Goal: Task Accomplishment & Management: Use online tool/utility

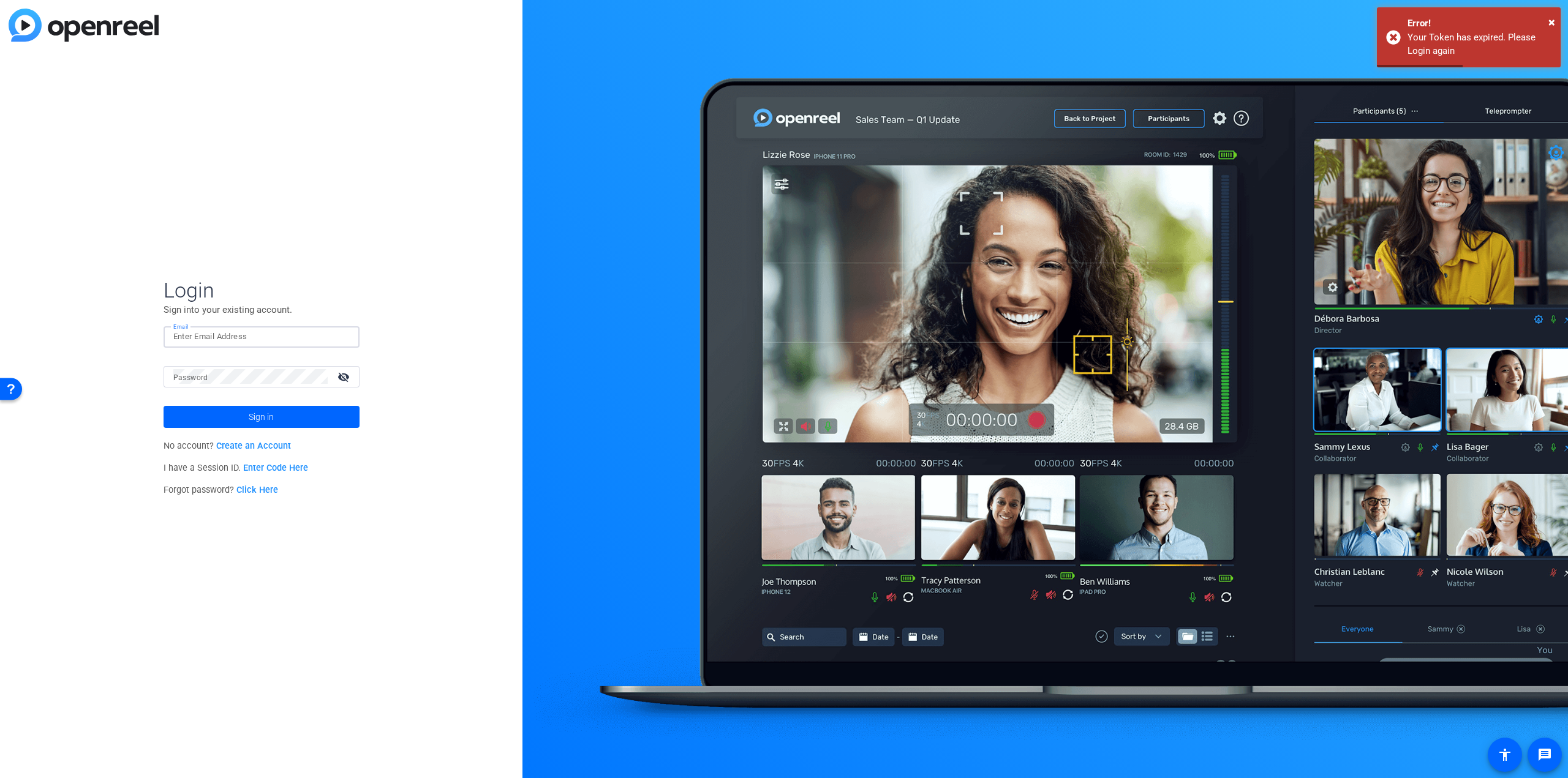
click at [236, 333] on input "Email" at bounding box center [261, 337] width 177 height 15
type input "[PERSON_NAME][EMAIL_ADDRESS][PERSON_NAME][DOMAIN_NAME]"
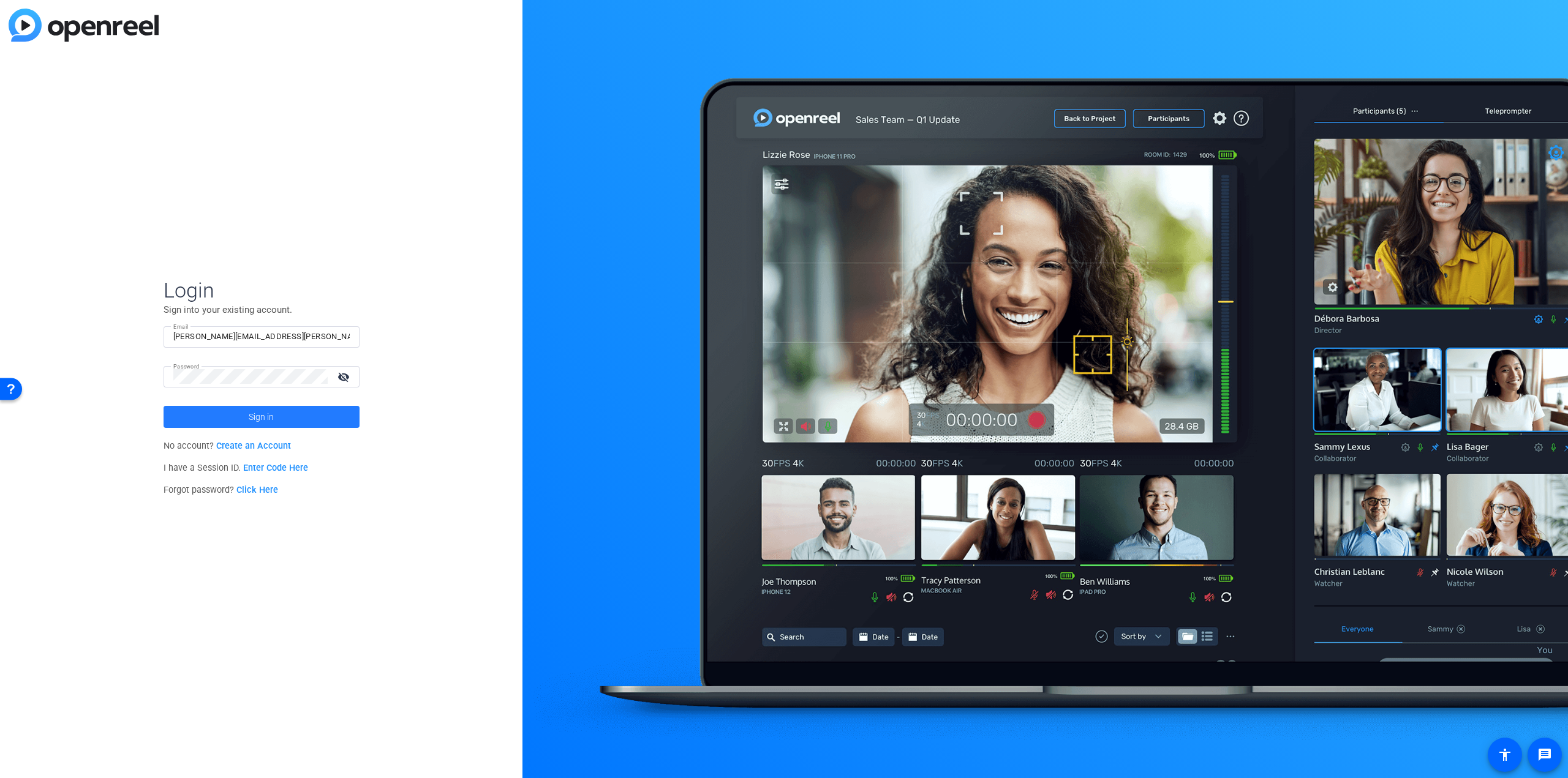
click at [271, 414] on span "Sign in" at bounding box center [261, 417] width 25 height 30
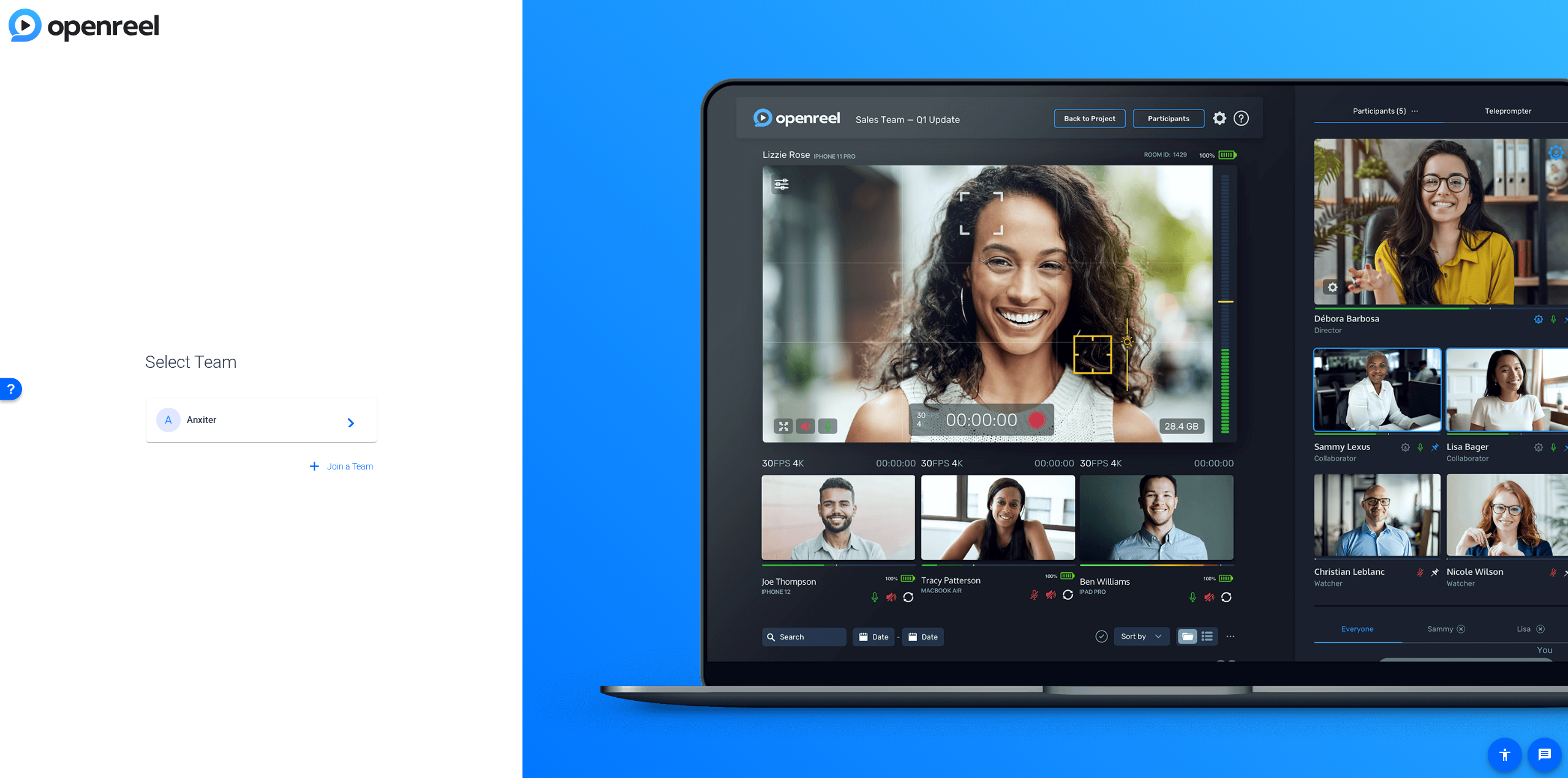
click at [235, 432] on div "A Anxiter navigate_next" at bounding box center [261, 419] width 210 height 24
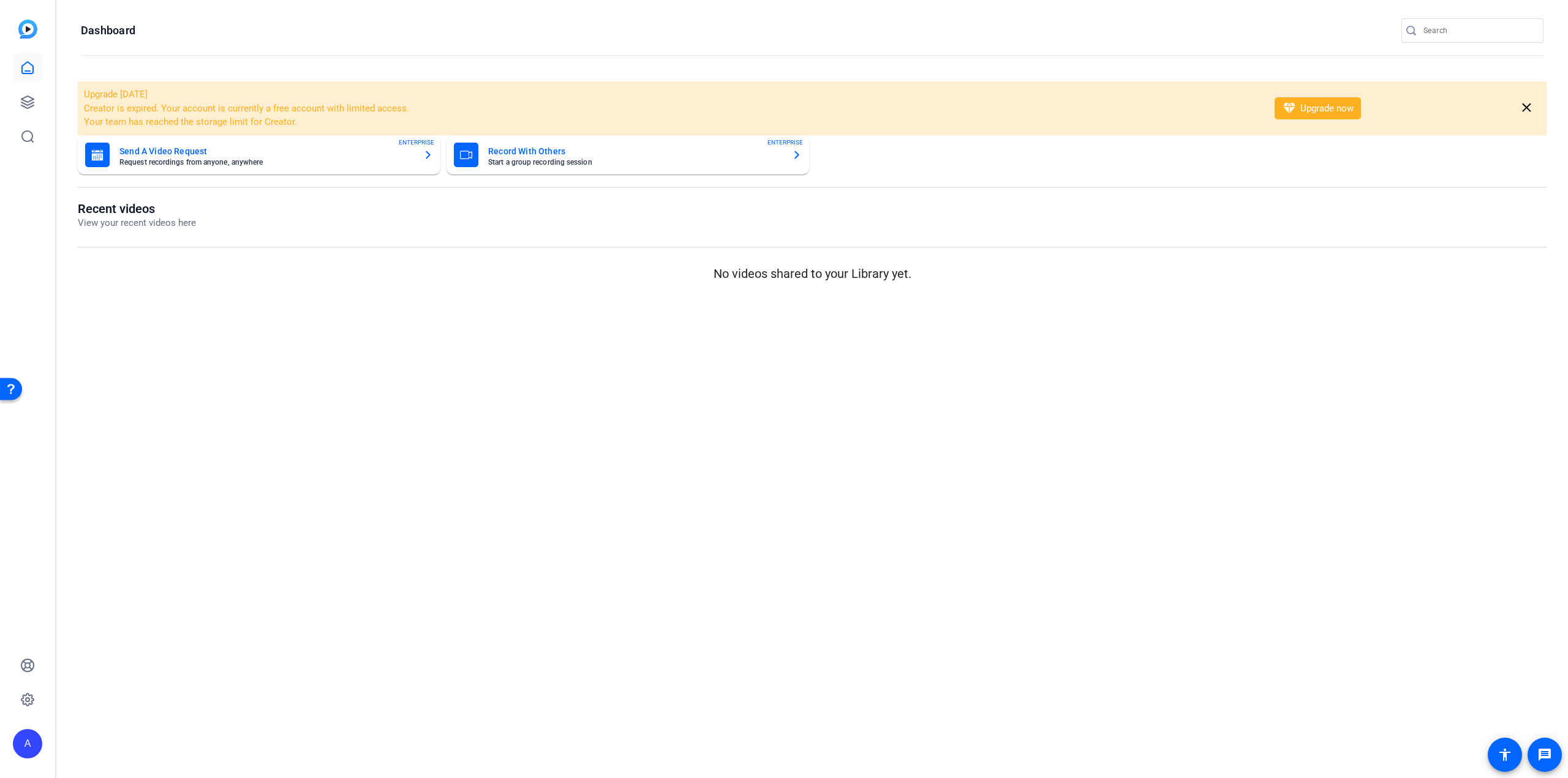
click at [1431, 36] on input "Search" at bounding box center [1479, 30] width 111 height 15
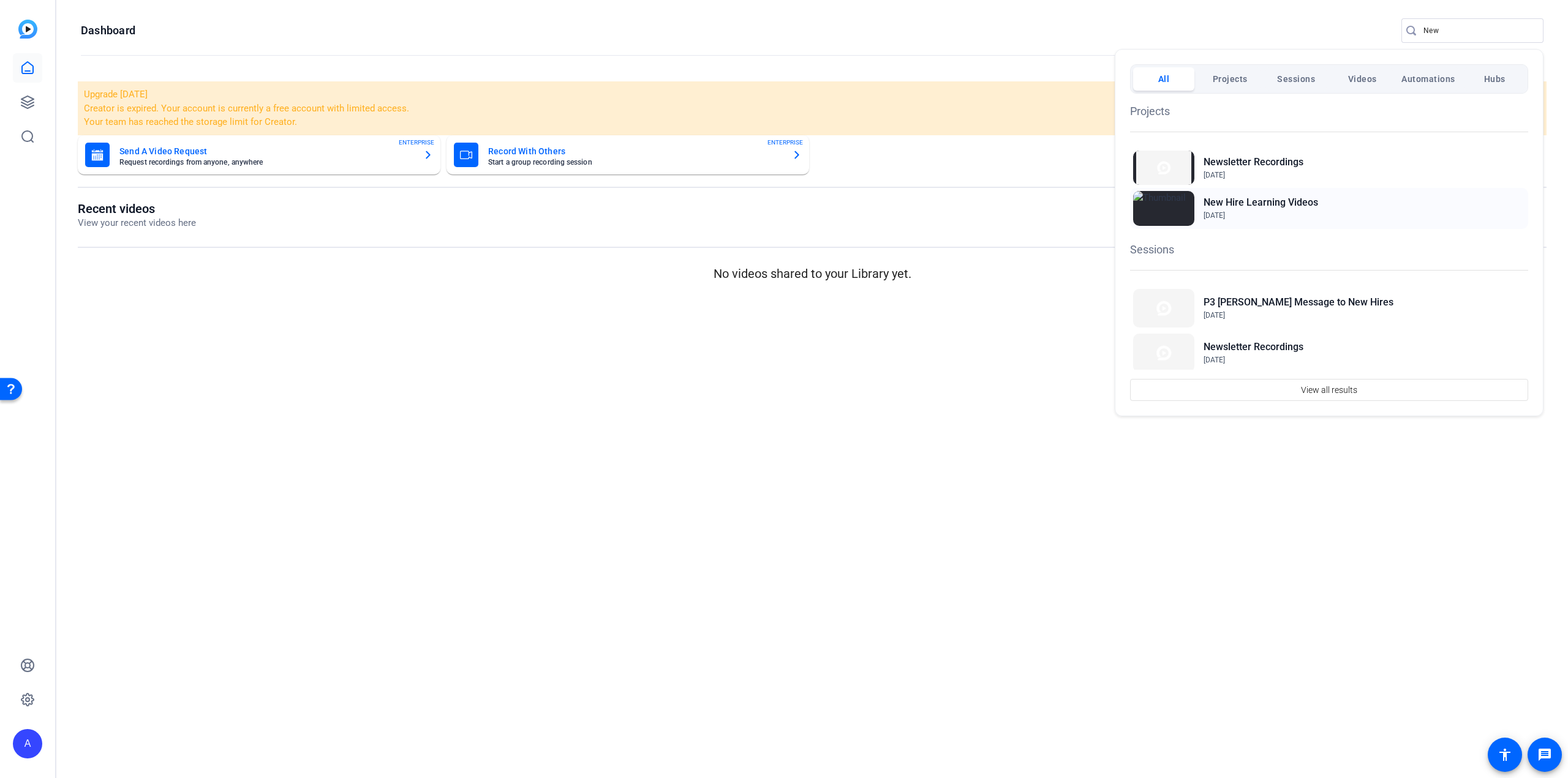
click at [1246, 198] on h2 "New Hire Learning Videos" at bounding box center [1261, 202] width 115 height 15
click at [1442, 31] on div at bounding box center [784, 389] width 1568 height 778
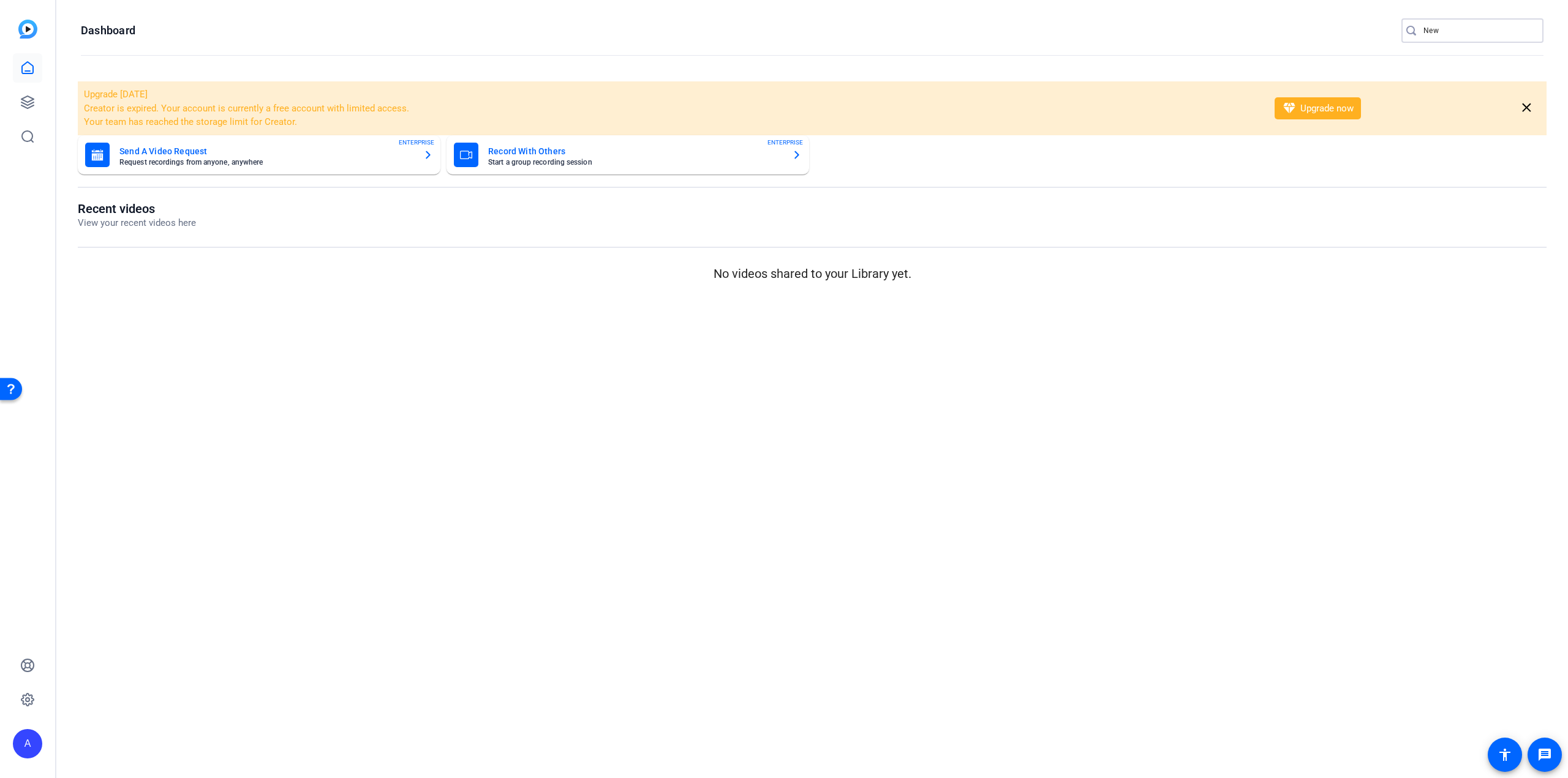
drag, startPoint x: 1442, startPoint y: 31, endPoint x: 1398, endPoint y: 29, distance: 44.0
click at [1398, 29] on openreel-page-title "Dashboard New" at bounding box center [812, 30] width 1463 height 24
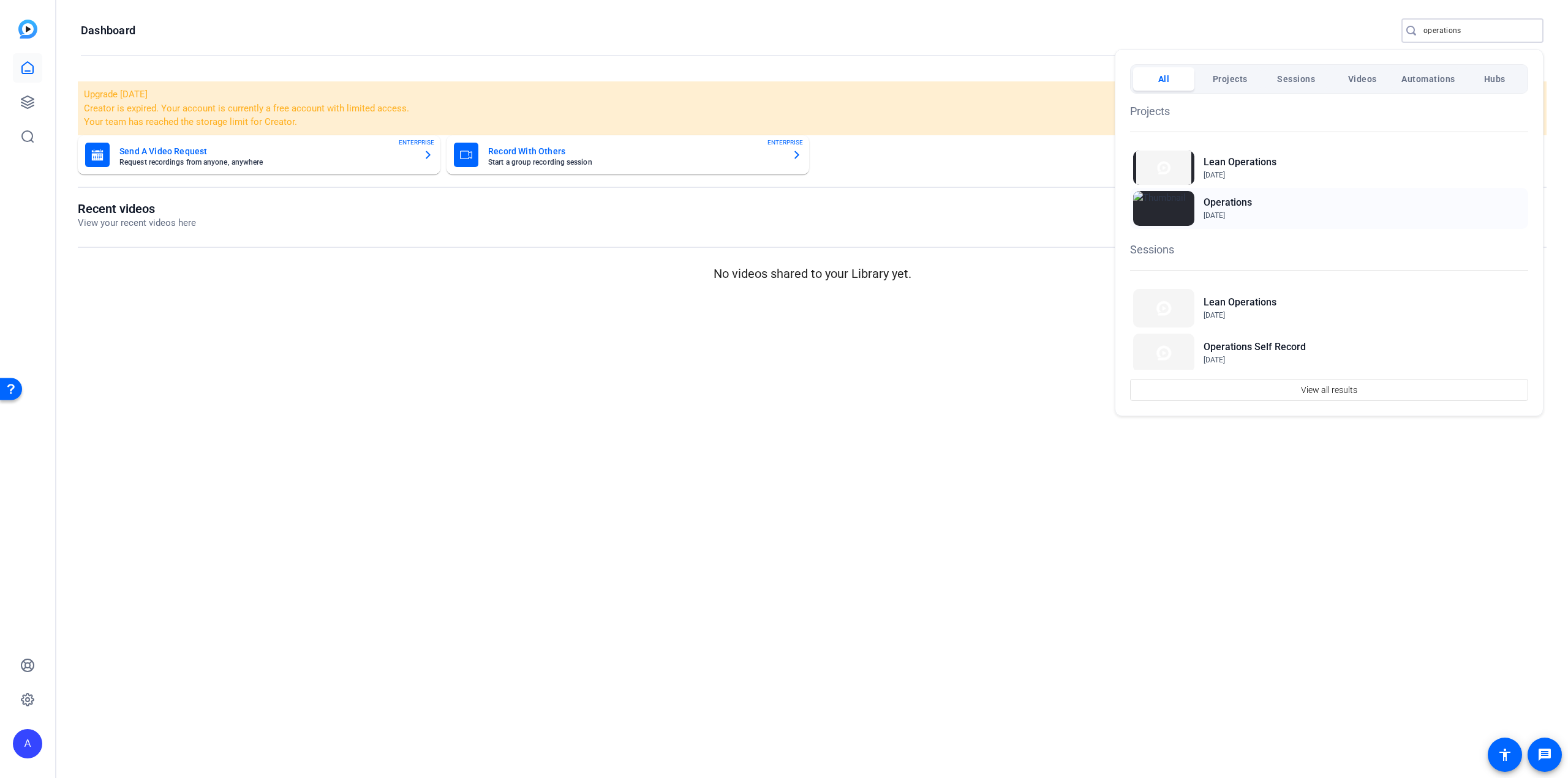
type input "operations"
click at [1225, 211] on span "[DATE]" at bounding box center [1215, 215] width 21 height 9
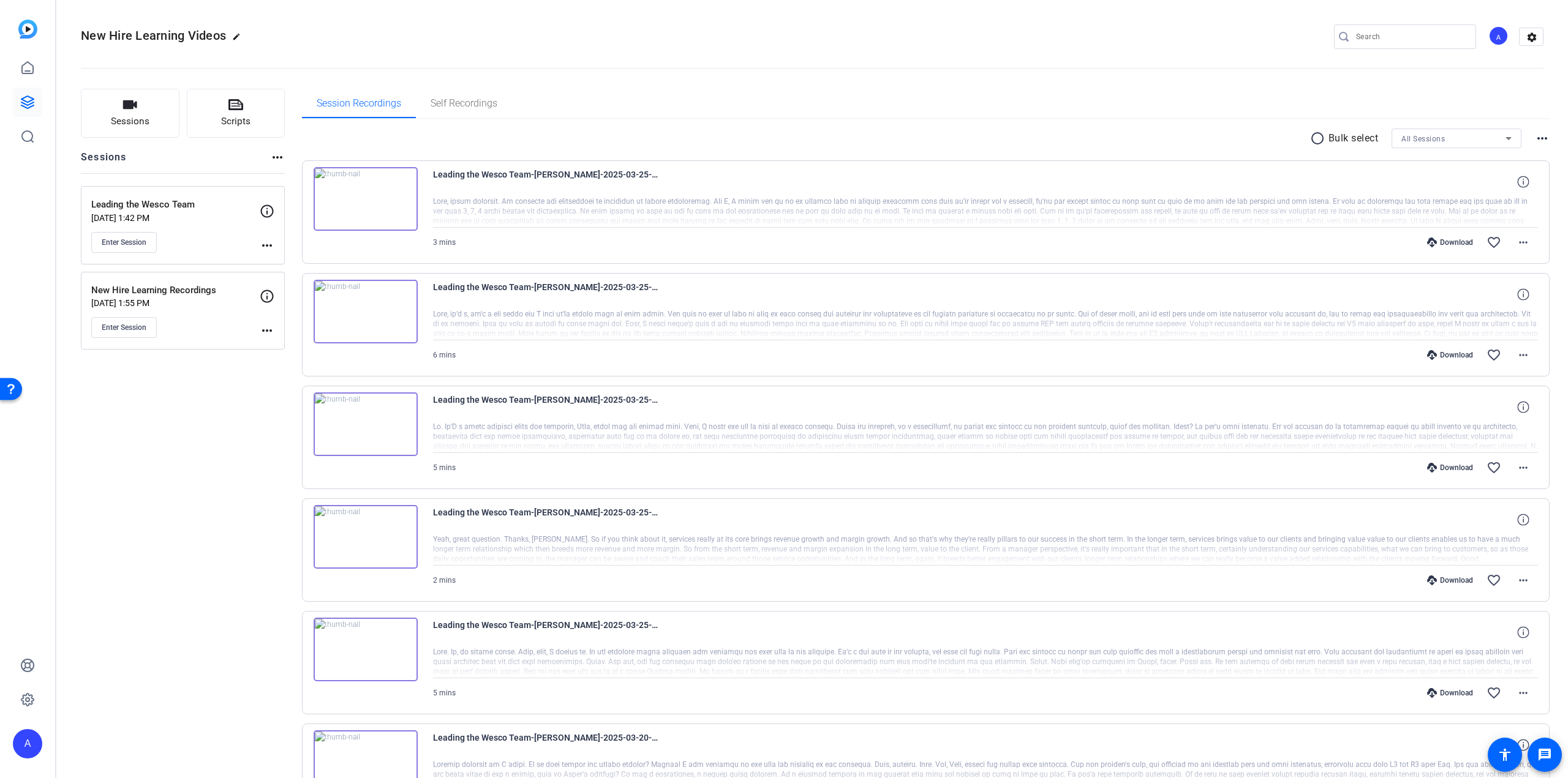
click at [161, 293] on p "New Hire Learning Recordings" at bounding box center [175, 290] width 169 height 14
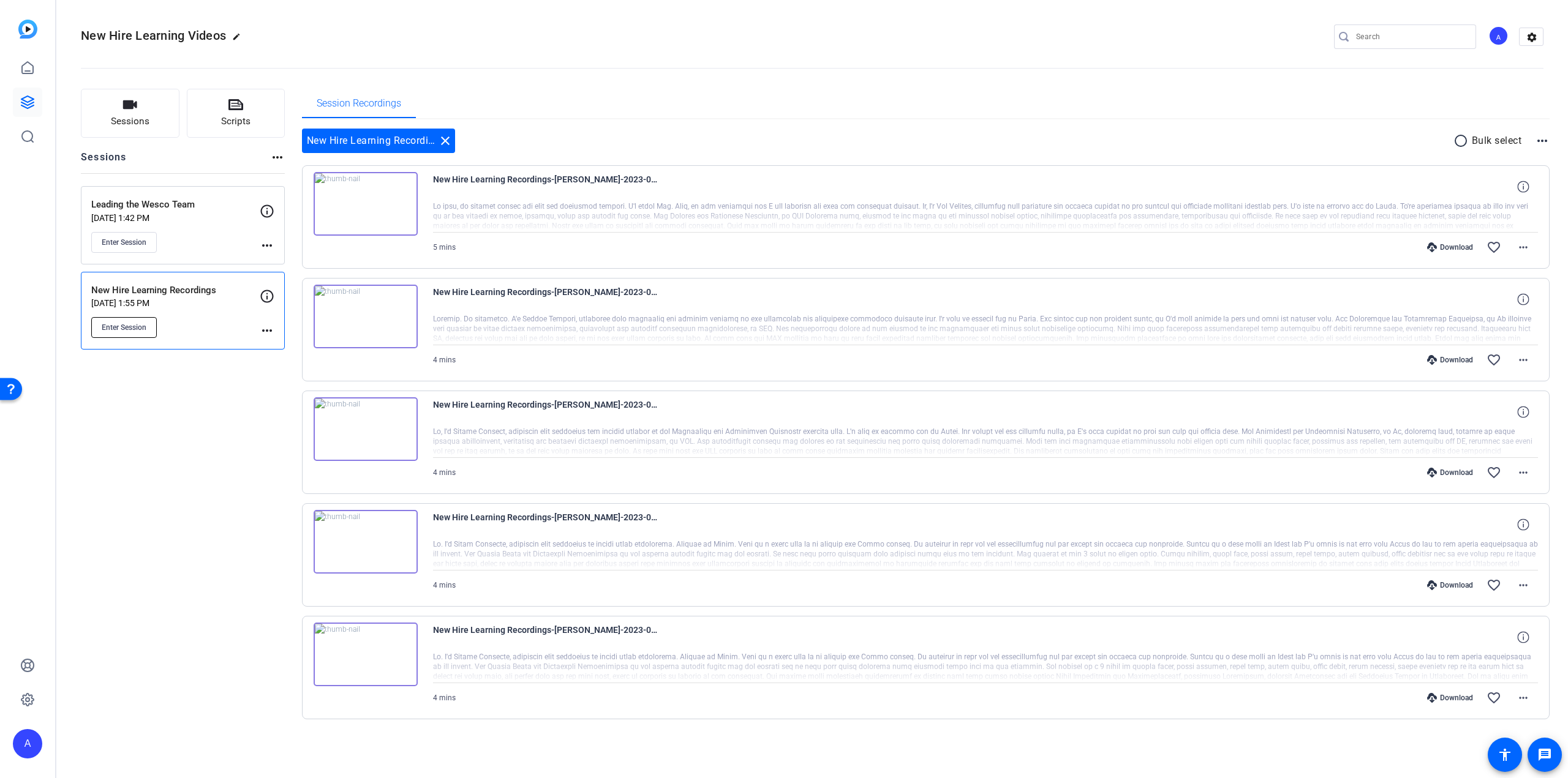
click at [134, 320] on button "Enter Session" at bounding box center [124, 327] width 66 height 21
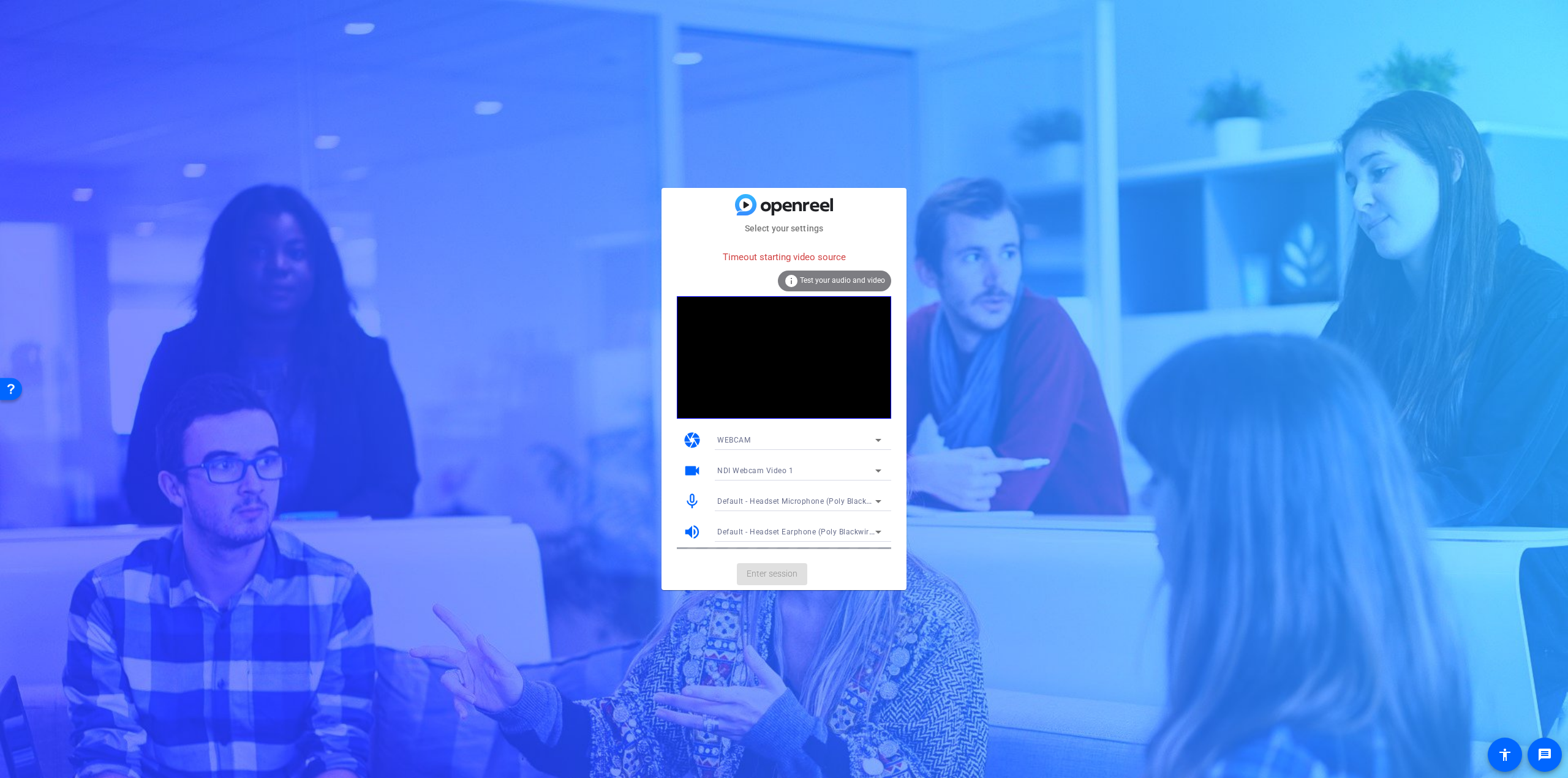
click at [878, 472] on icon at bounding box center [878, 471] width 6 height 3
click at [776, 580] on mat-option "OV02E10" at bounding box center [800, 574] width 184 height 20
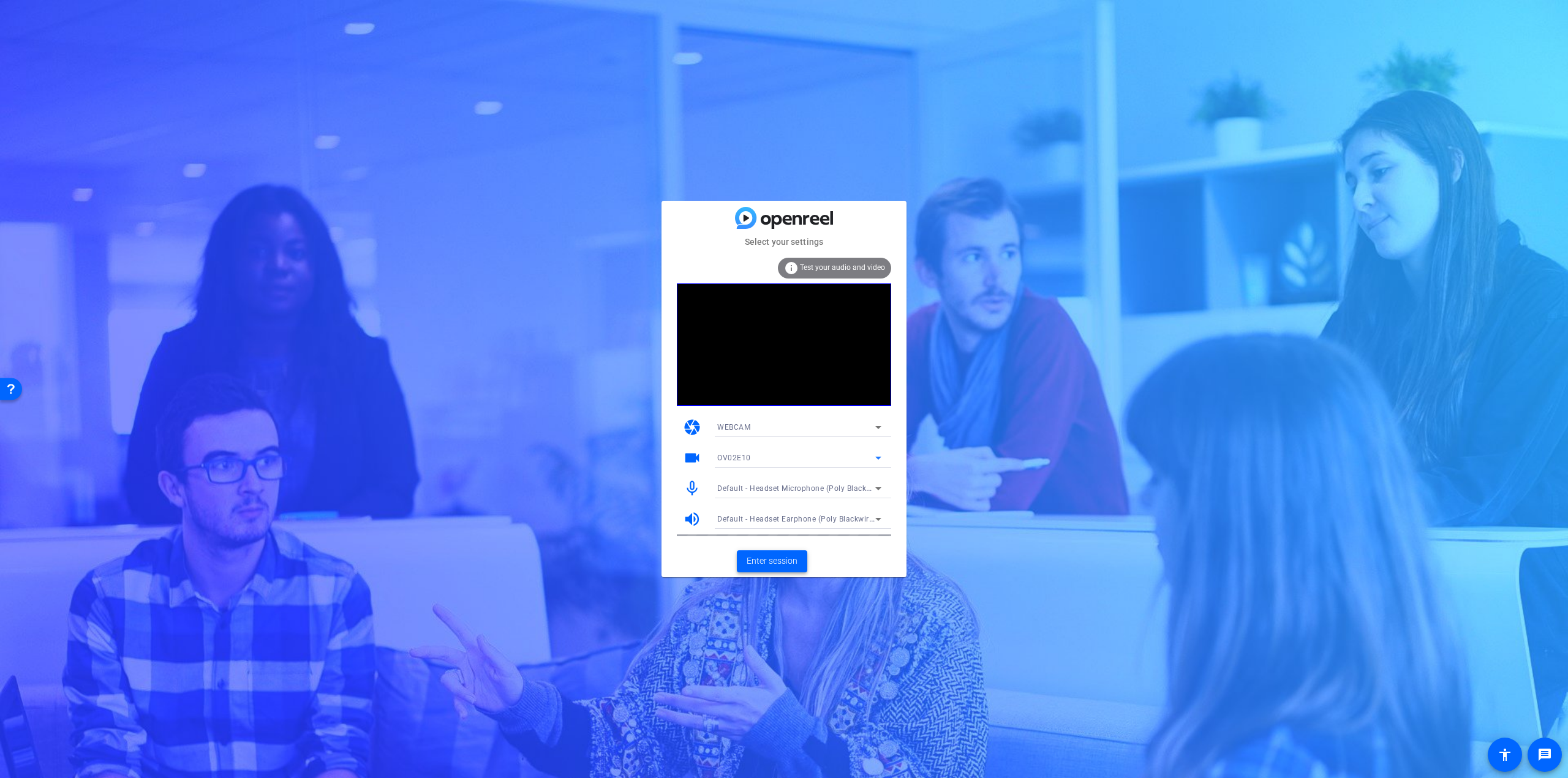
click at [788, 561] on span "Enter session" at bounding box center [772, 561] width 51 height 13
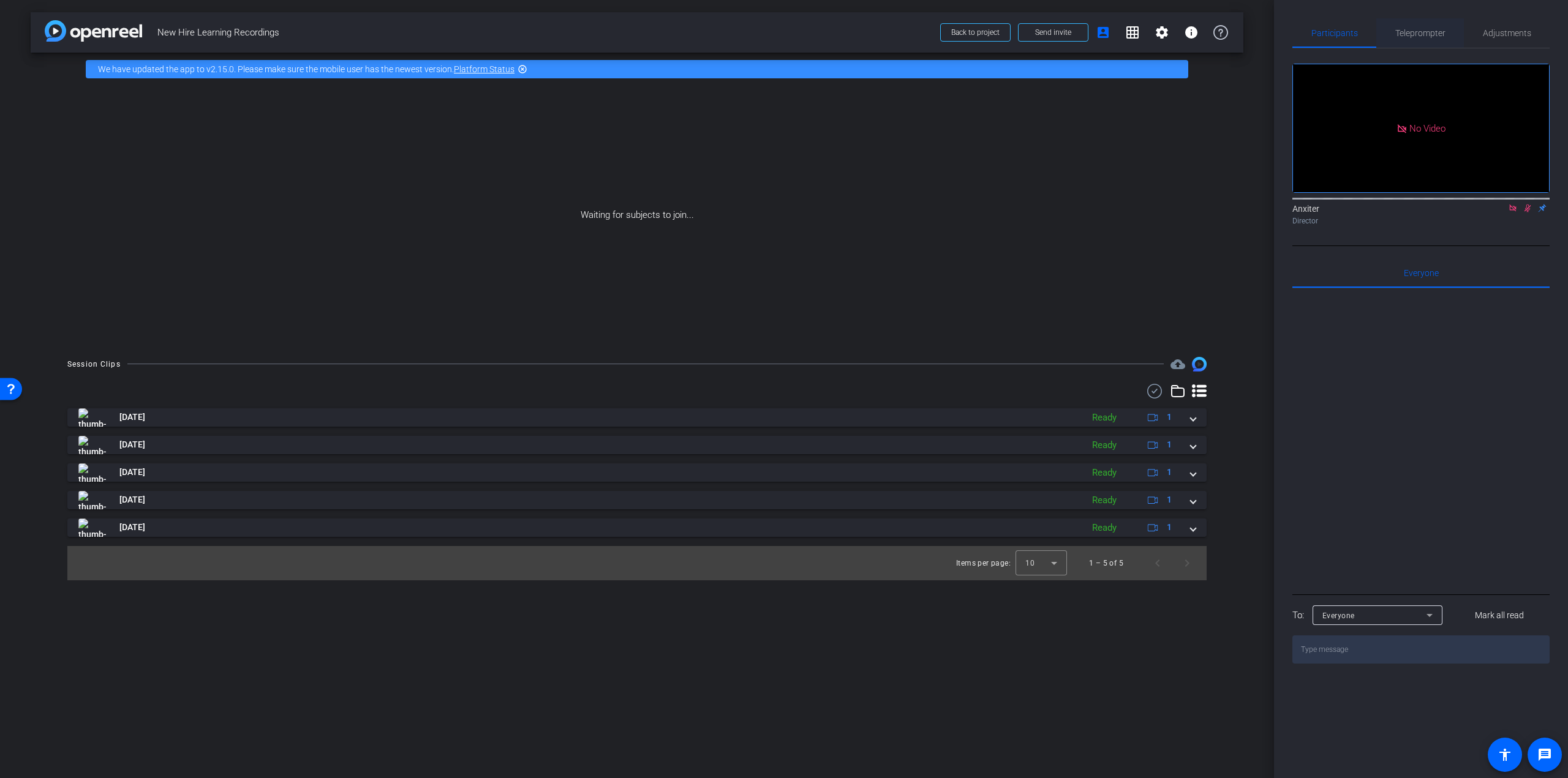
click at [1412, 24] on span "Teleprompter" at bounding box center [1420, 33] width 50 height 29
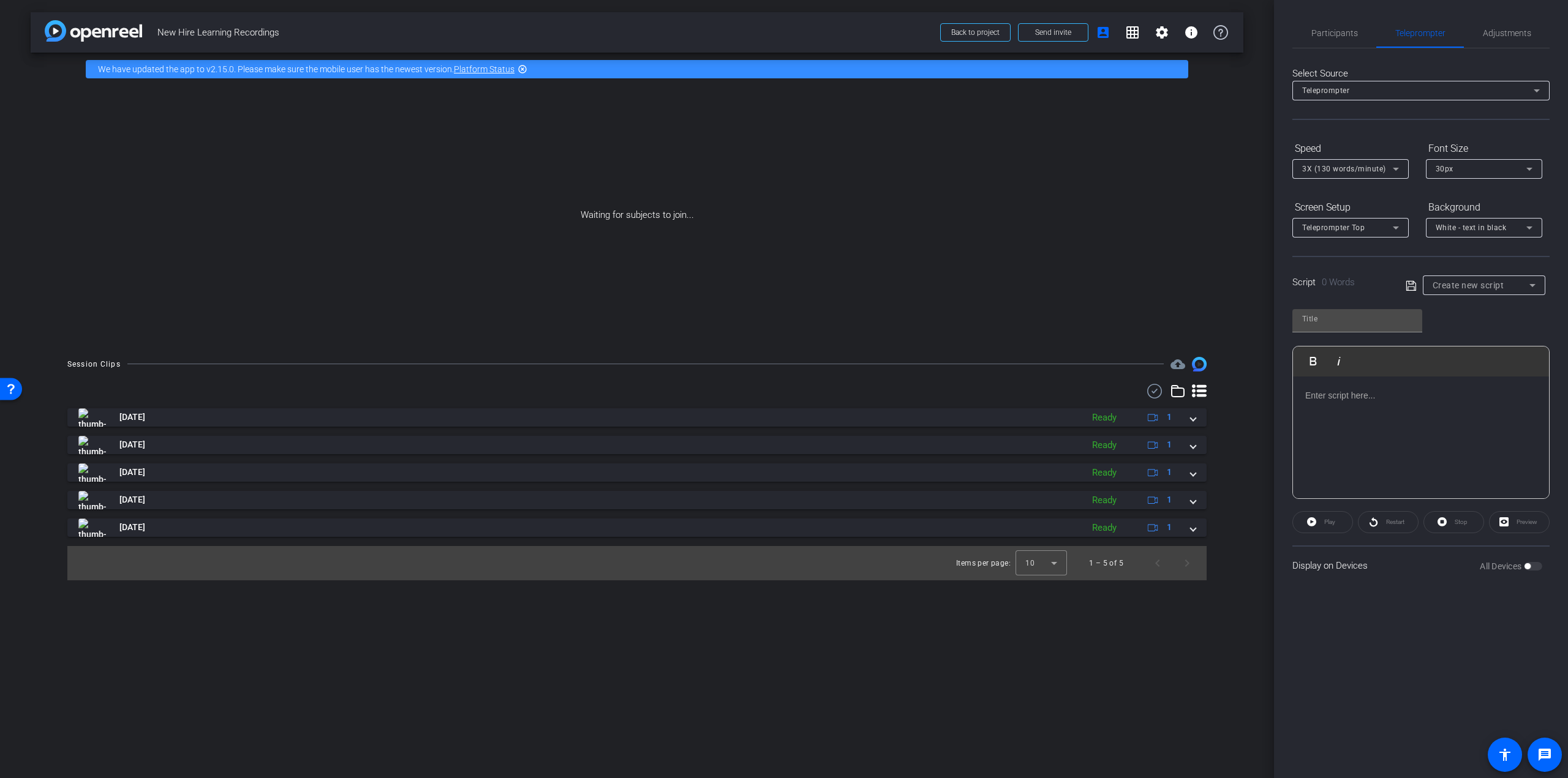
click at [1541, 286] on div "Create new script" at bounding box center [1484, 286] width 122 height 20
click at [1477, 373] on mat-option "EES" at bounding box center [1484, 368] width 122 height 20
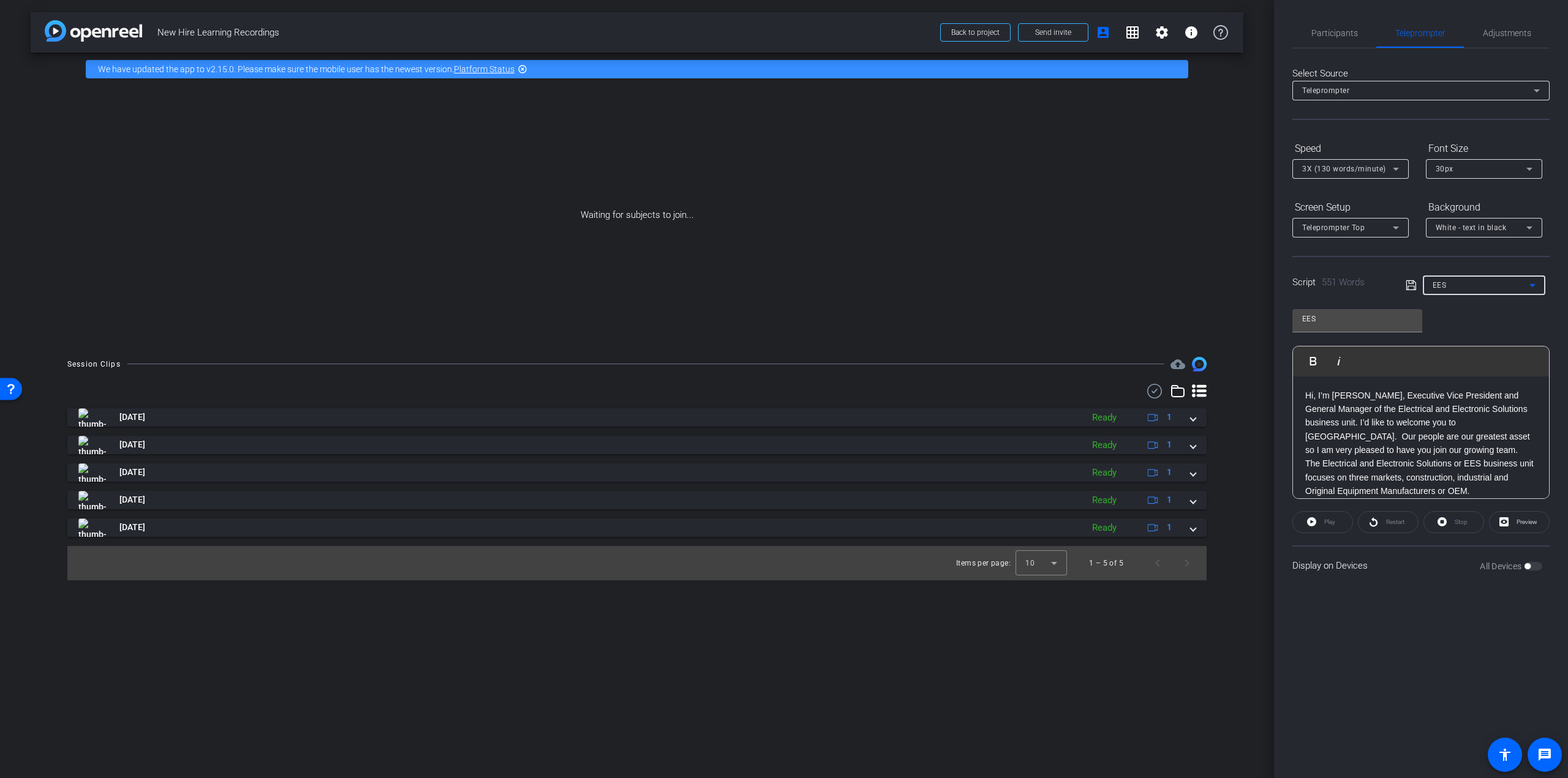
click at [1539, 286] on icon at bounding box center [1533, 285] width 15 height 15
click at [1475, 406] on span "Default title 7171" at bounding box center [1465, 407] width 64 height 15
type input "Default title 7171"
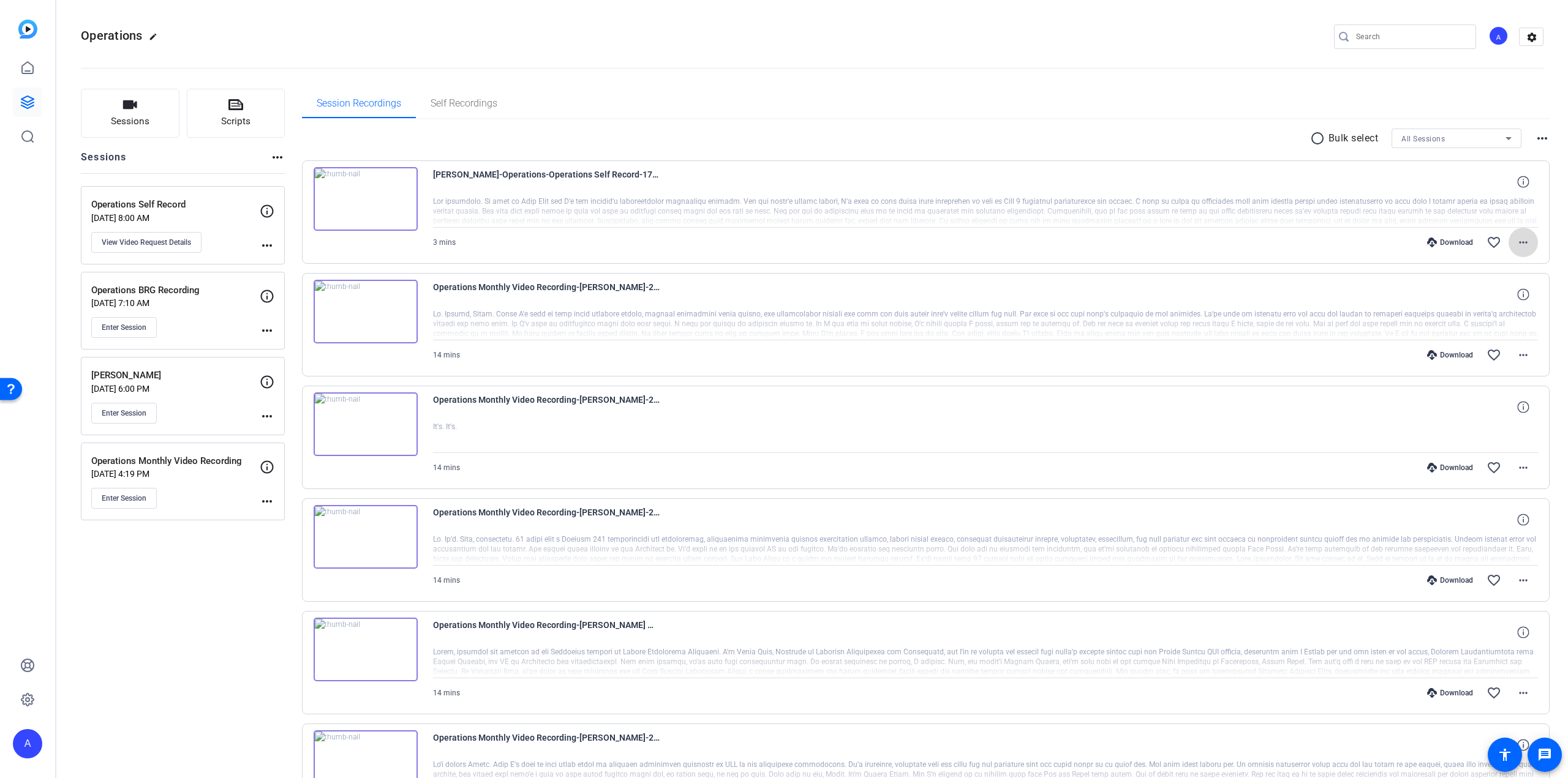
click at [1517, 243] on mat-icon "more_horiz" at bounding box center [1524, 242] width 15 height 15
click at [1494, 298] on span "Download MP4" at bounding box center [1485, 298] width 73 height 15
click at [169, 242] on span "View Video Request Details" at bounding box center [146, 242] width 89 height 10
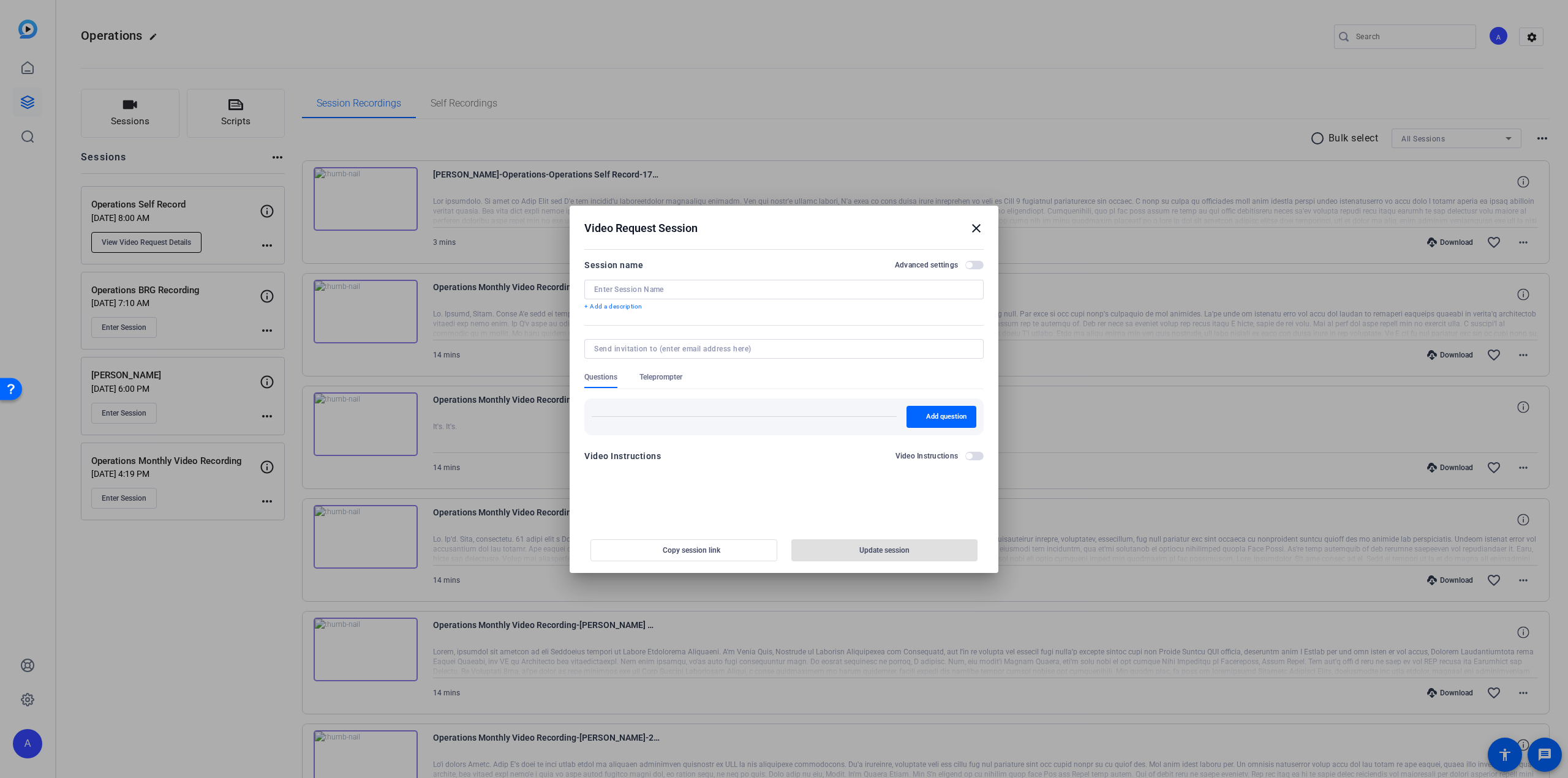
type input "Operations Self Record"
click at [696, 549] on span "Copy session link" at bounding box center [691, 550] width 58 height 10
click at [975, 230] on mat-icon "close" at bounding box center [976, 228] width 15 height 15
